Goal: Check status: Check status

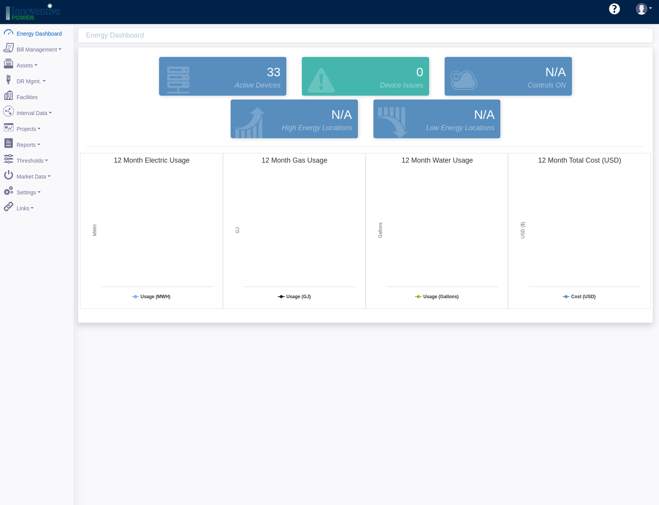
click at [236, 399] on div "Energy Dashboard 33 Active Devices 0 Device Issues N/A Controls ON N/A High Ene…" at bounding box center [367, 276] width 586 height 505
click at [234, 72] on div "33 Active Devices" at bounding box center [222, 76] width 127 height 39
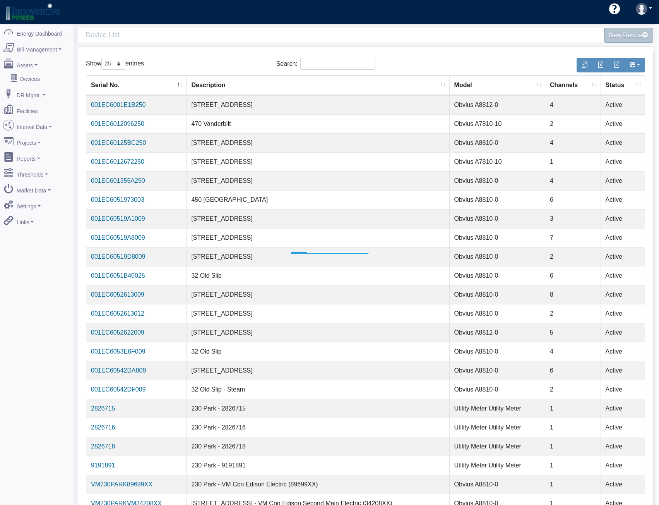
select select "25"
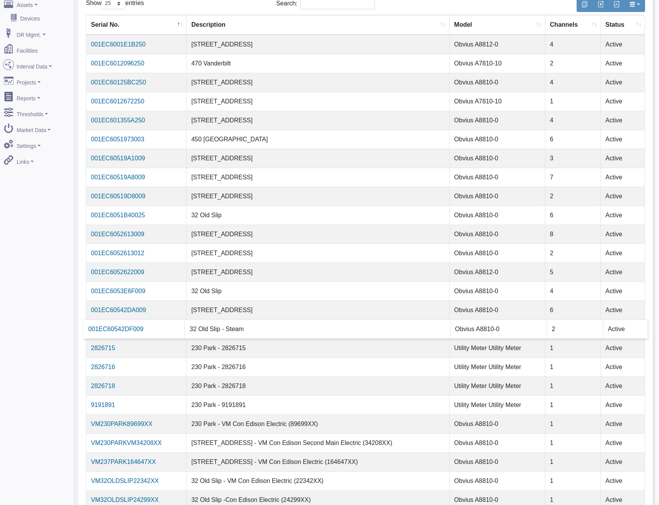
scroll to position [96, 0]
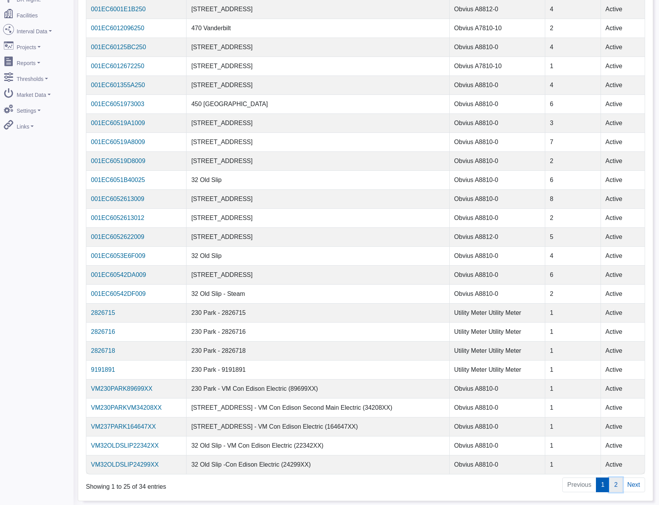
click at [618, 487] on link "2" at bounding box center [616, 484] width 14 height 15
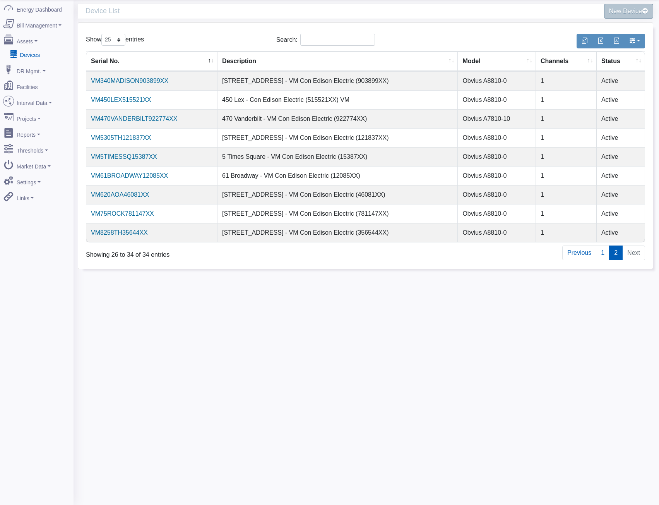
click at [26, 53] on link "Devices" at bounding box center [36, 55] width 75 height 14
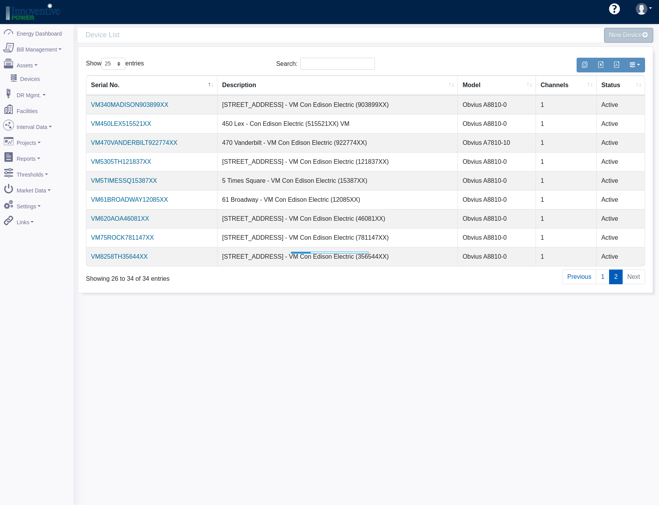
select select "25"
